Goal: Information Seeking & Learning: Find specific fact

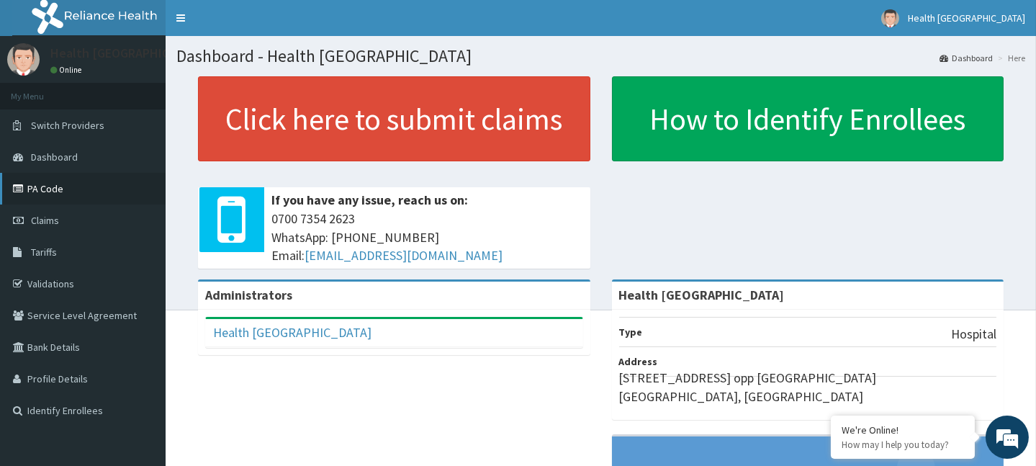
click at [18, 187] on icon at bounding box center [20, 189] width 14 height 10
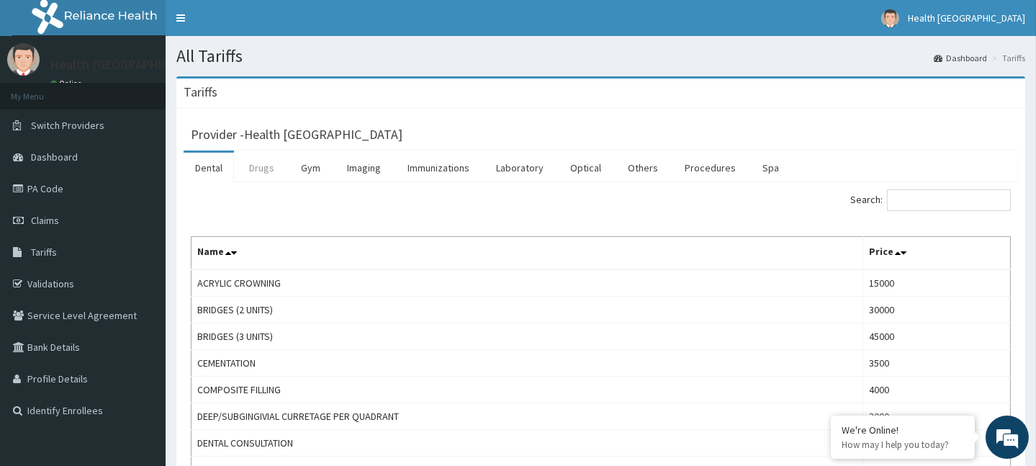
click at [273, 167] on link "Drugs" at bounding box center [261, 168] width 48 height 30
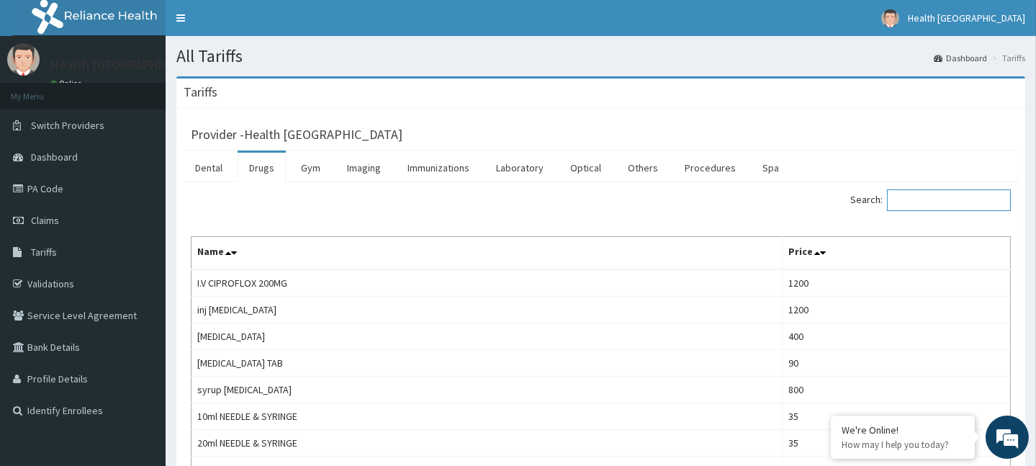
click at [967, 194] on input "Search:" at bounding box center [949, 200] width 124 height 22
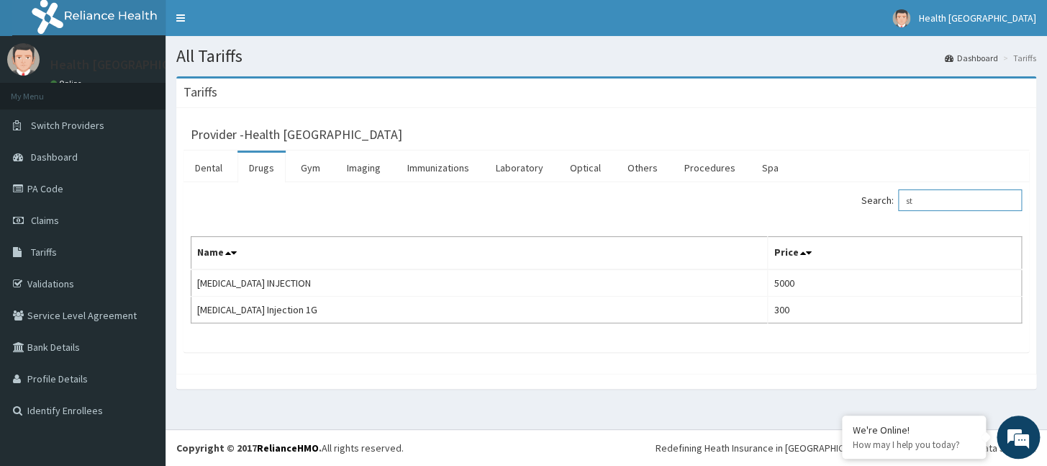
type input "s"
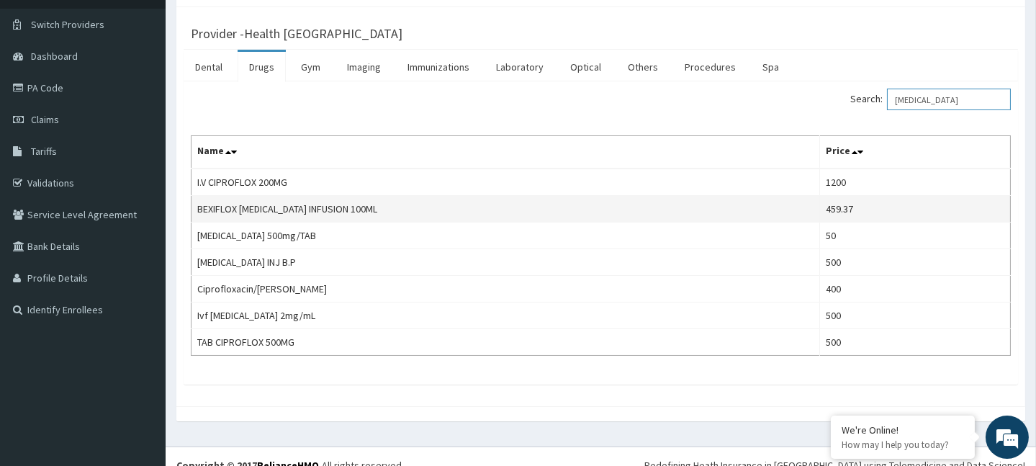
scroll to position [116, 0]
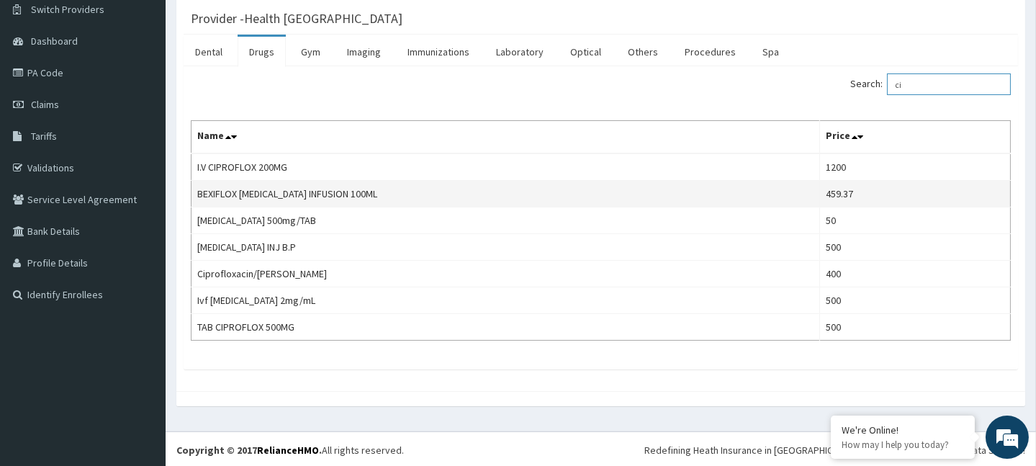
type input "c"
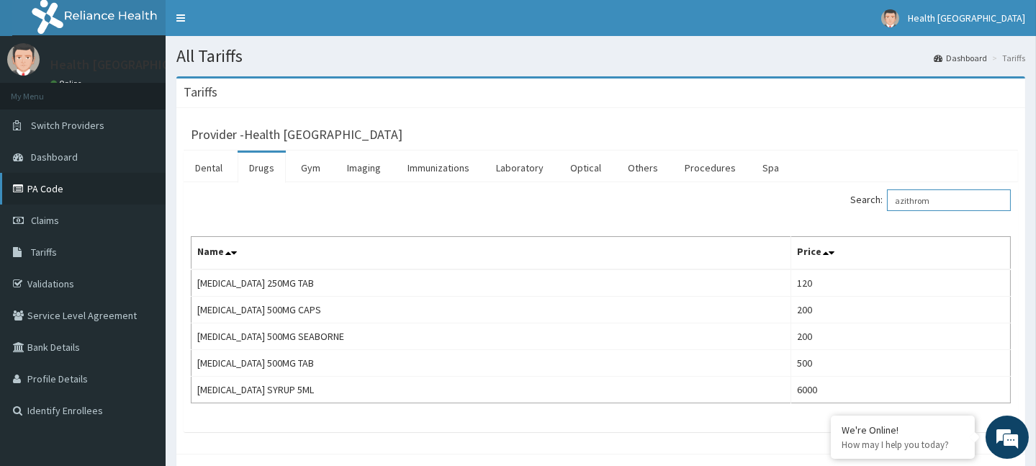
type input "azithrom"
click at [18, 184] on icon at bounding box center [20, 189] width 14 height 10
